Goal: Task Accomplishment & Management: Manage account settings

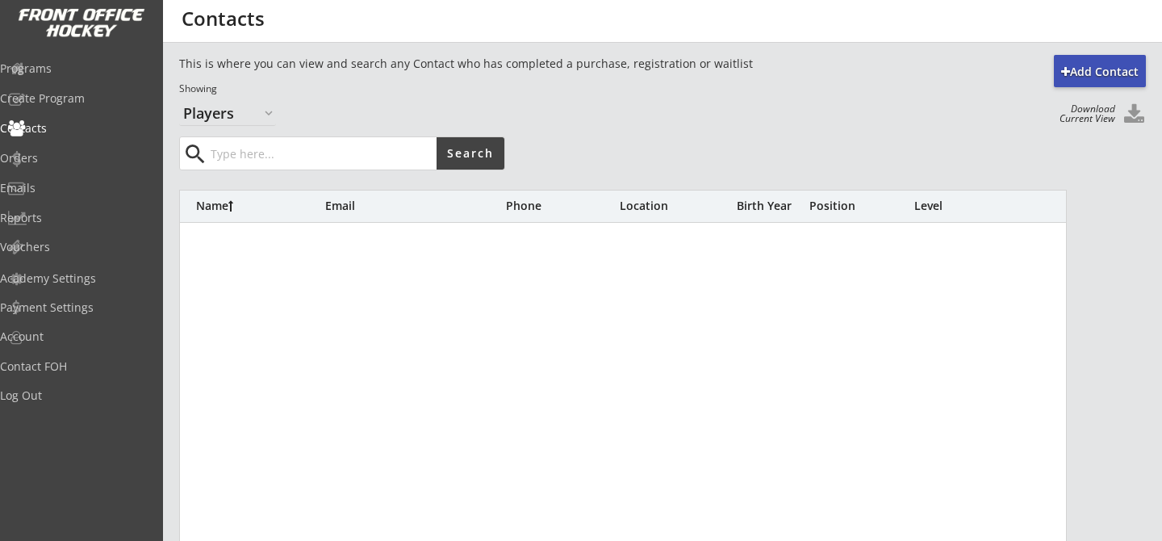
select select ""Players""
click at [328, 150] on input "input" at bounding box center [321, 153] width 229 height 32
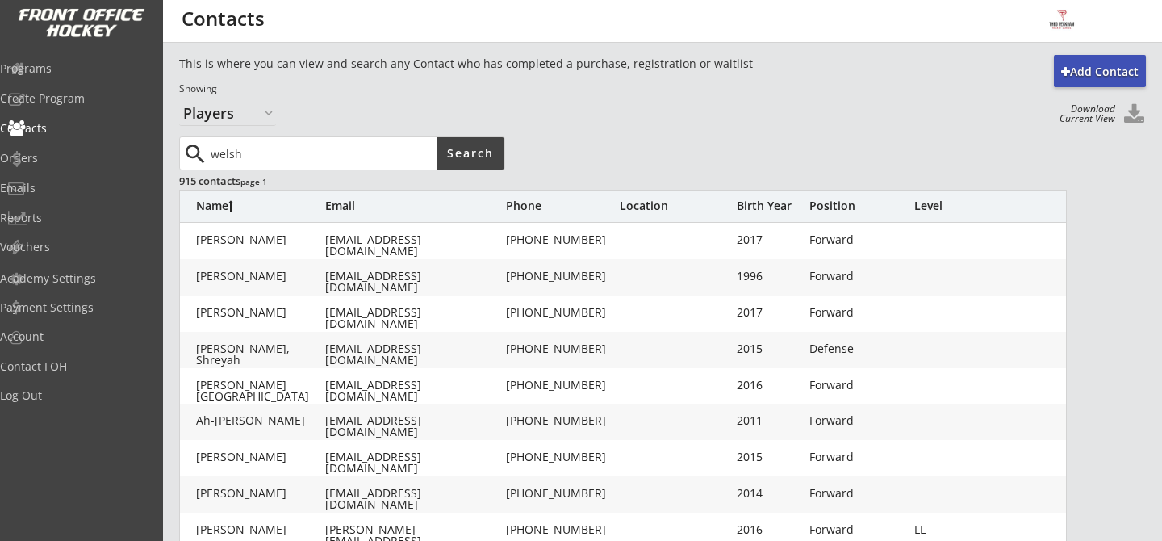
type input "welsh"
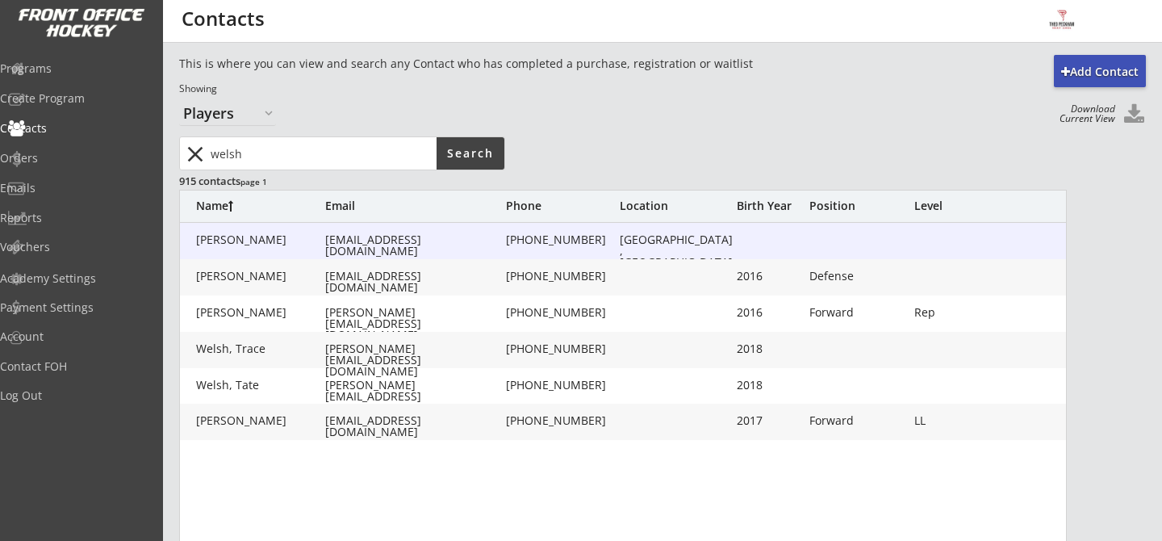
click at [361, 240] on div "[EMAIL_ADDRESS][DOMAIN_NAME]" at bounding box center [414, 245] width 178 height 23
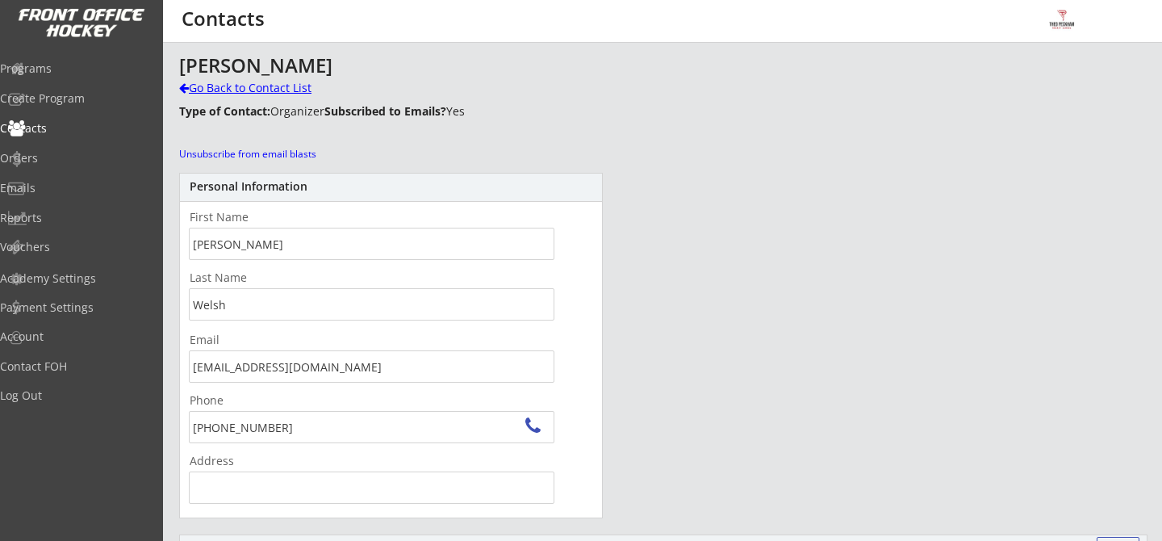
click at [189, 88] on div "Go Back to Contact List" at bounding box center [282, 88] width 207 height 16
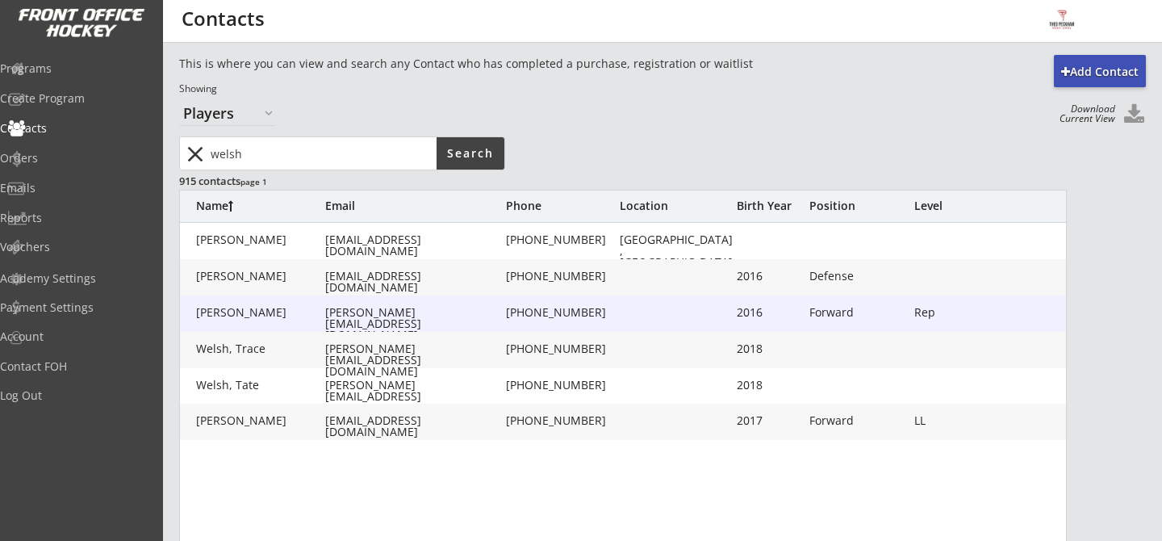
click at [386, 316] on div "[PERSON_NAME][EMAIL_ADDRESS][DOMAIN_NAME]" at bounding box center [414, 324] width 178 height 34
type input "[PERSON_NAME]"
type input "Welsh"
type input "[PERSON_NAME][EMAIL_ADDRESS][DOMAIN_NAME]"
type input "[PHONE_NUMBER]"
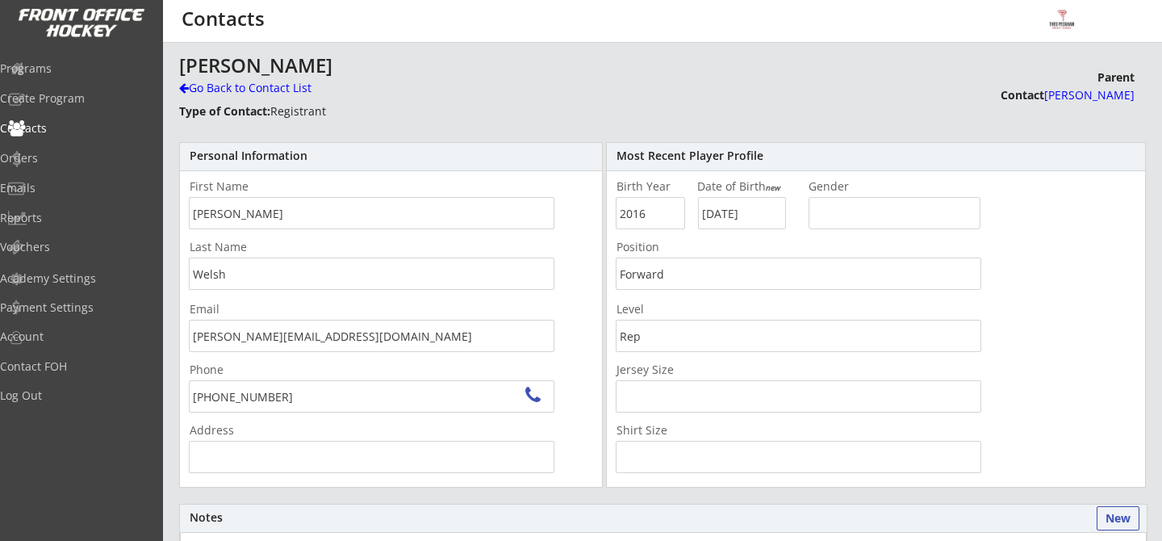
type input "[STREET_ADDRESS]"
click at [262, 96] on div "Go Back to Contact List" at bounding box center [282, 89] width 207 height 19
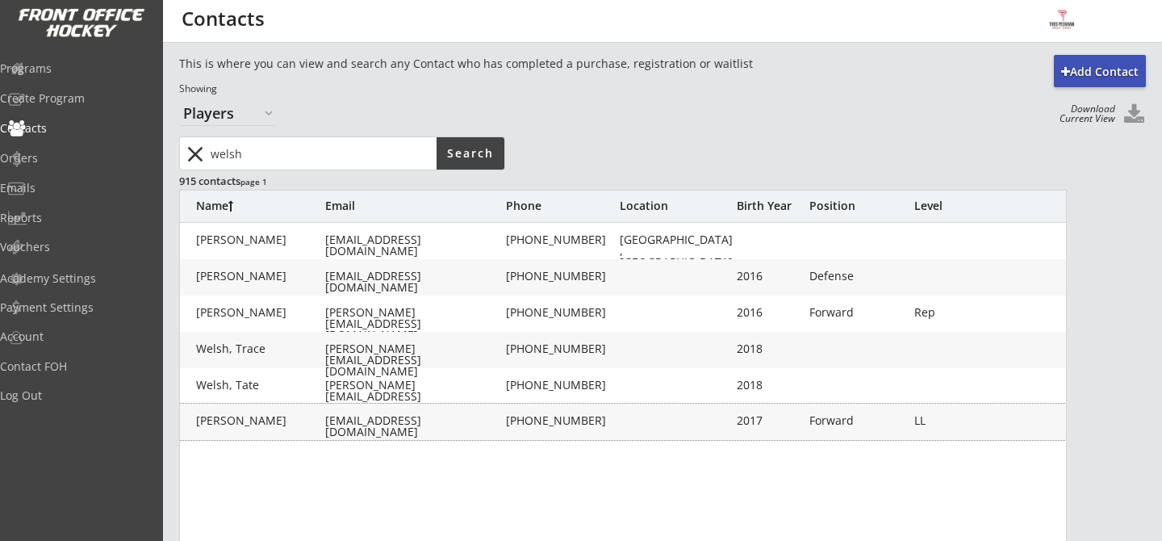
click at [383, 429] on div "[PERSON_NAME] [PERSON_NAME][EMAIL_ADDRESS][DOMAIN_NAME] [PHONE_NUMBER] 2017 For…" at bounding box center [624, 421] width 888 height 36
type input "[PERSON_NAME]"
type input "Welsh"
type input "[EMAIL_ADDRESS][DOMAIN_NAME]"
type input "[PHONE_NUMBER]"
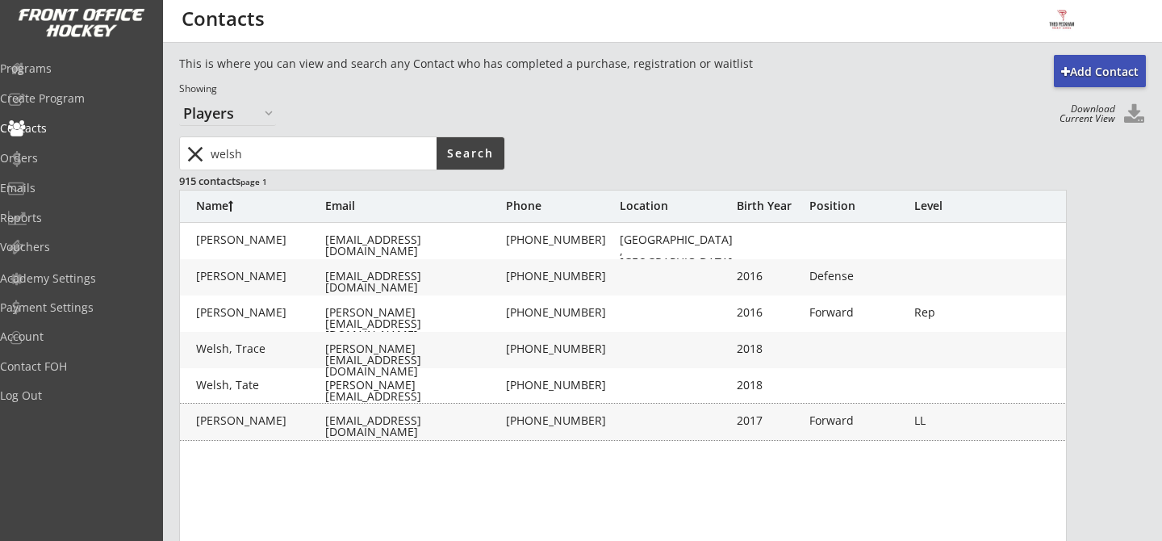
type input "2017"
type input "[DATE]"
type input "Forward"
type input "LL"
type input "YOUTH M"
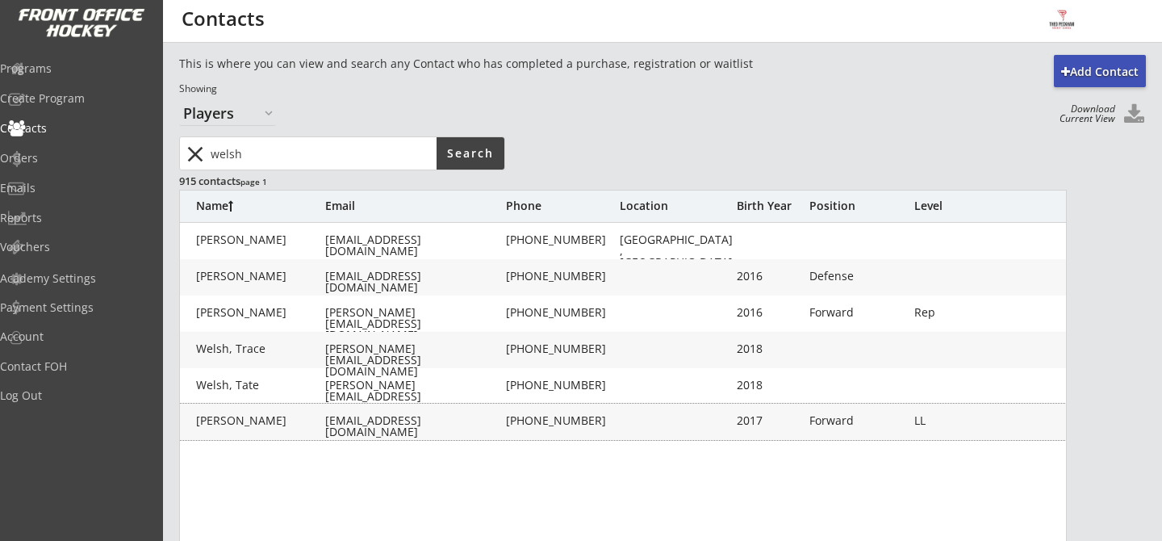
type input "YOUTH M"
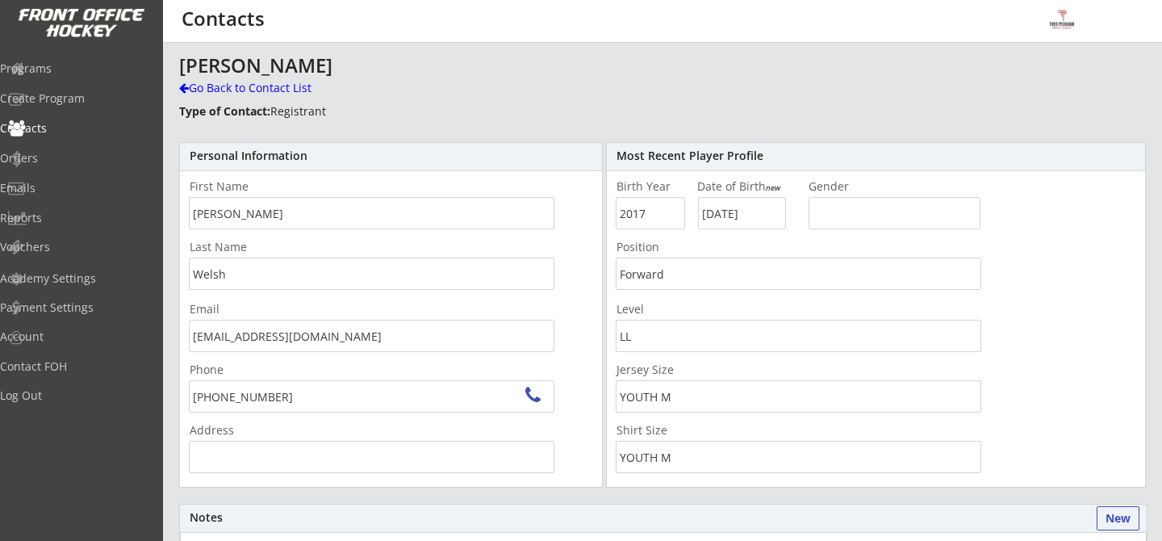
type input "[STREET_ADDRESS][PERSON_NAME]"
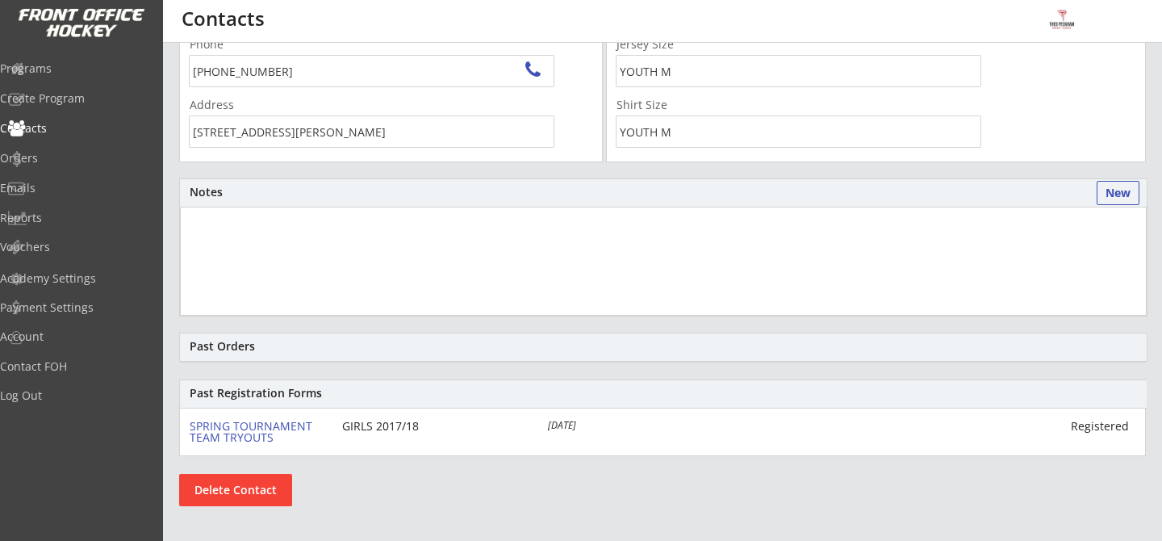
scroll to position [341, 0]
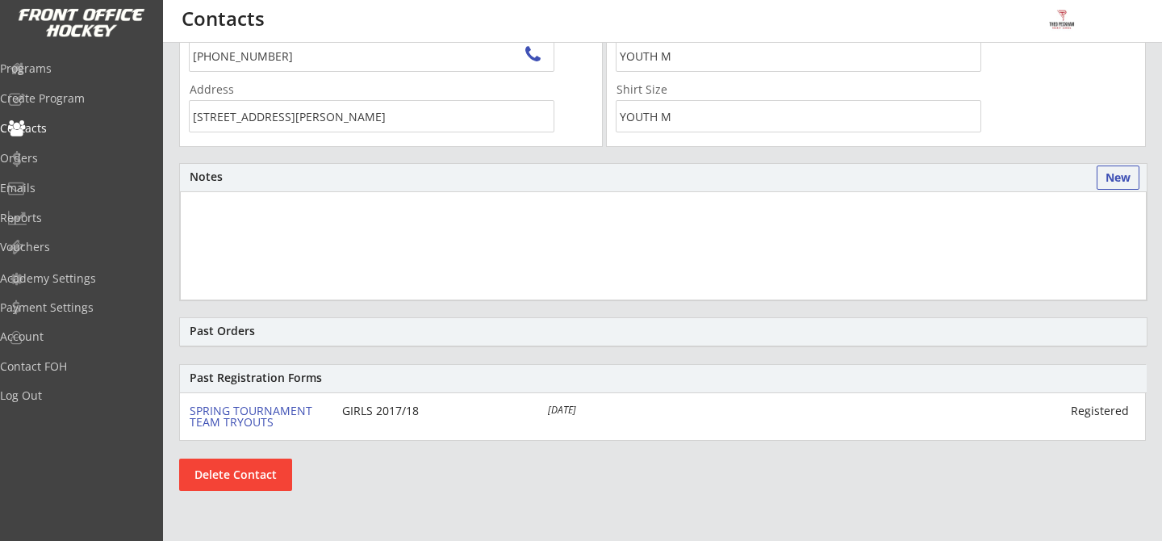
click at [242, 481] on button "Delete Contact" at bounding box center [235, 474] width 113 height 32
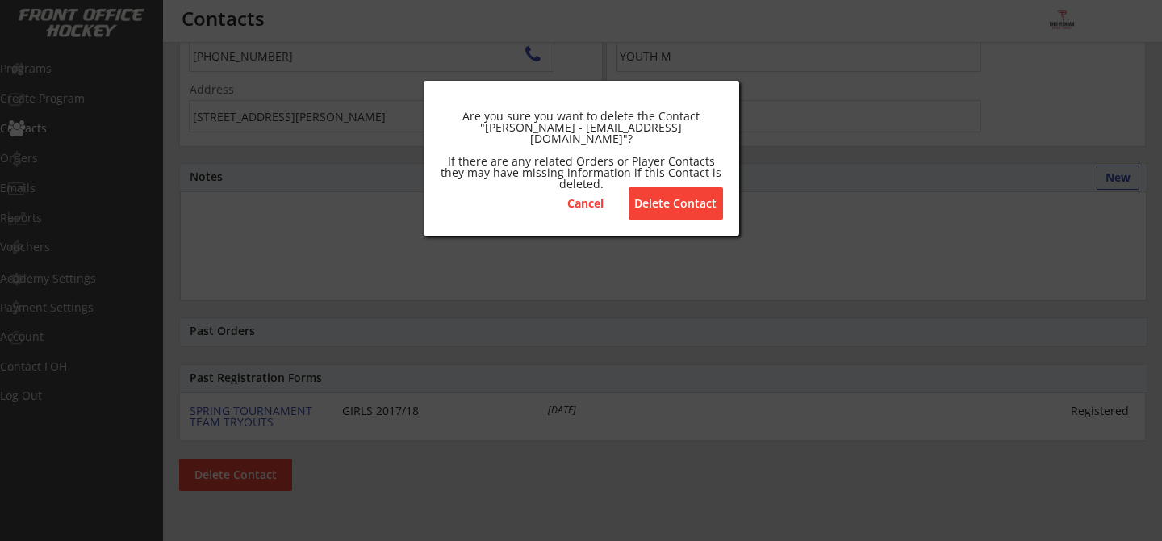
click at [696, 212] on button "Delete Contact" at bounding box center [676, 203] width 94 height 32
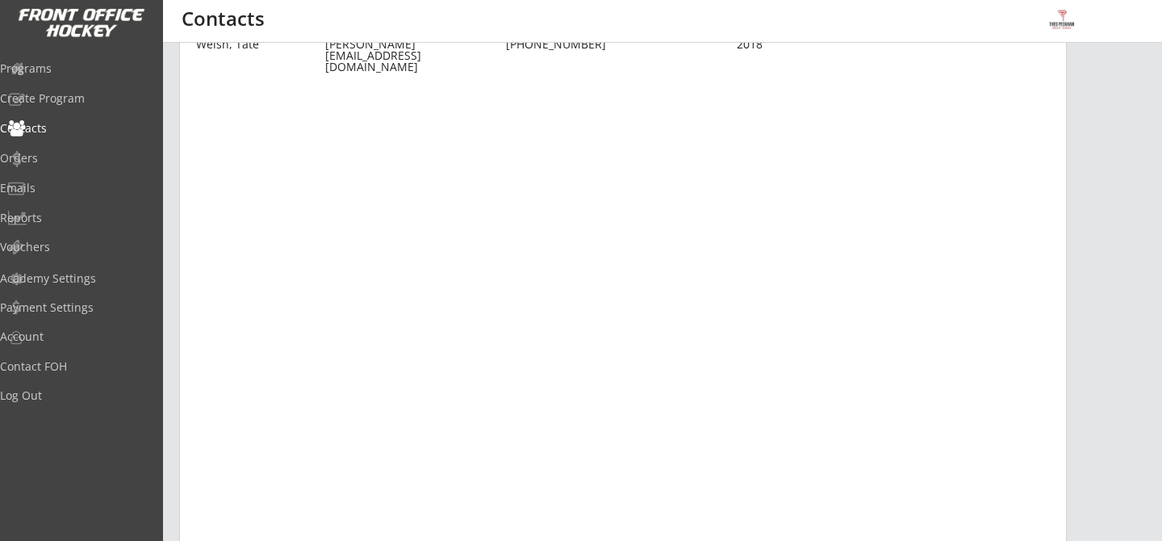
scroll to position [0, 0]
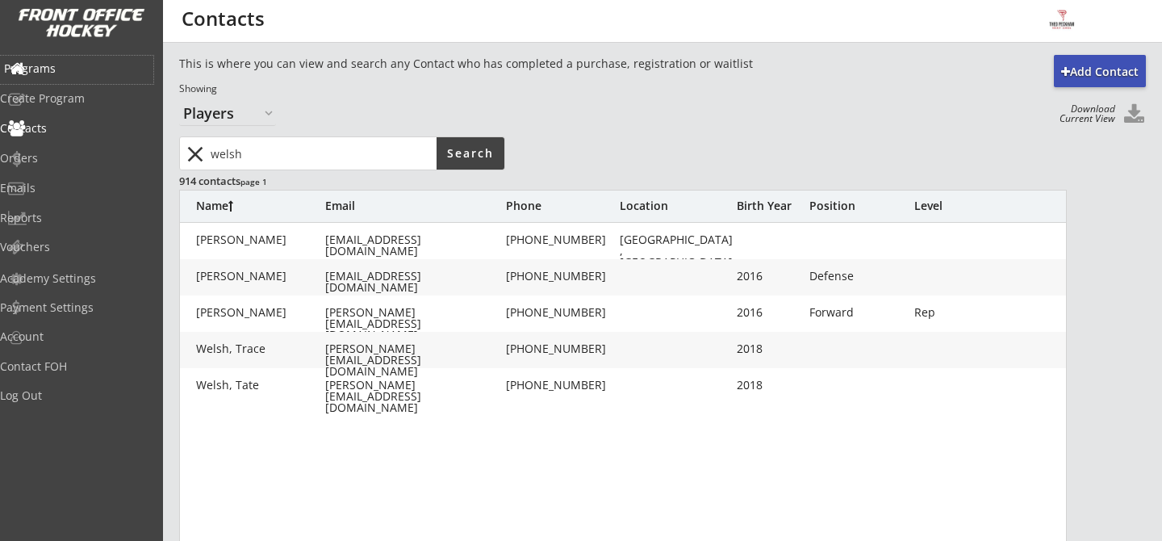
click at [57, 72] on div "Programs" at bounding box center [76, 68] width 145 height 11
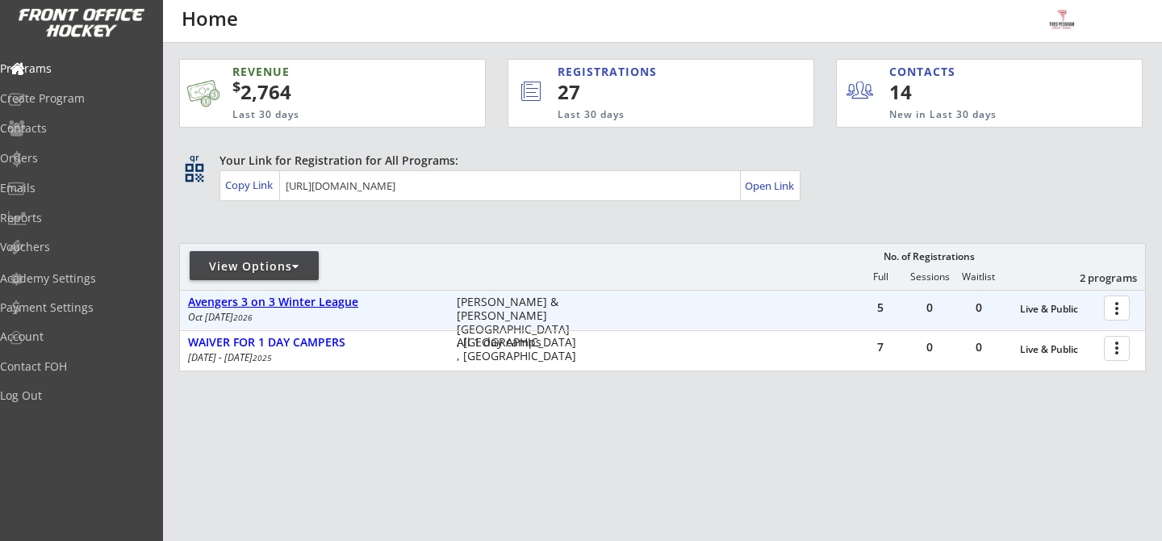
click at [331, 301] on div "Avengers 3 on 3 Winter League" at bounding box center [314, 302] width 252 height 14
